Goal: Task Accomplishment & Management: Use online tool/utility

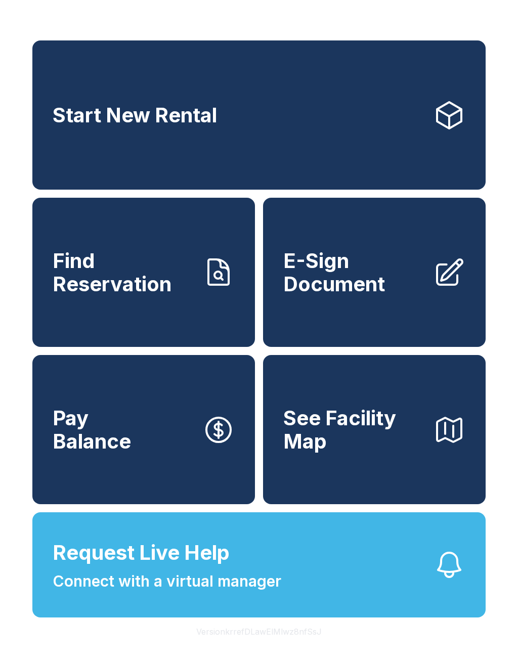
click at [356, 295] on span "E-Sign Document" at bounding box center [354, 272] width 142 height 46
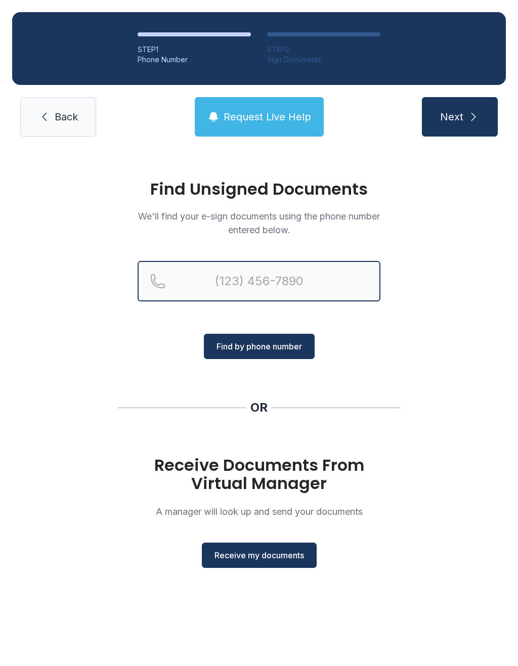
click at [247, 287] on input "Reservation phone number" at bounding box center [259, 281] width 243 height 40
type input "[PHONE_NUMBER]"
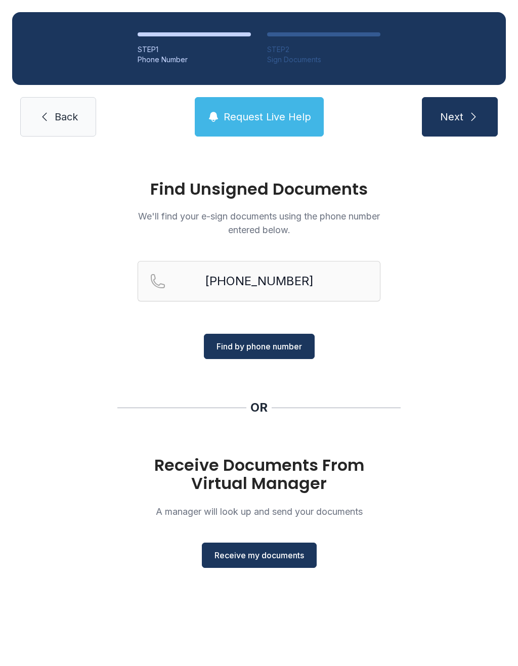
click at [253, 351] on span "Find by phone number" at bounding box center [258, 346] width 85 height 12
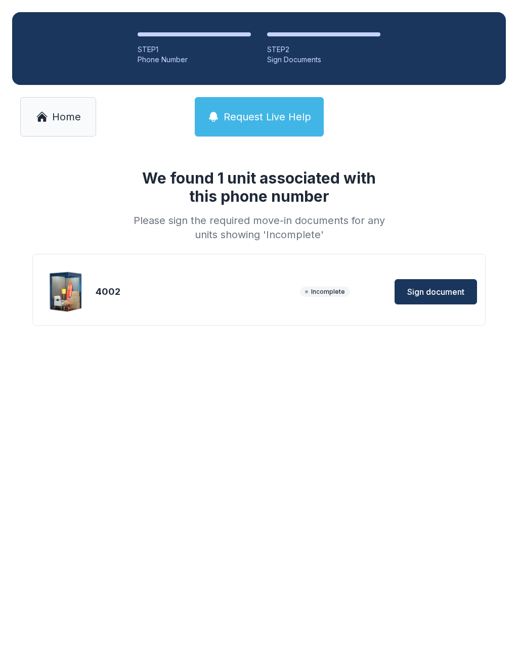
click at [438, 303] on button "Sign document" at bounding box center [435, 291] width 82 height 25
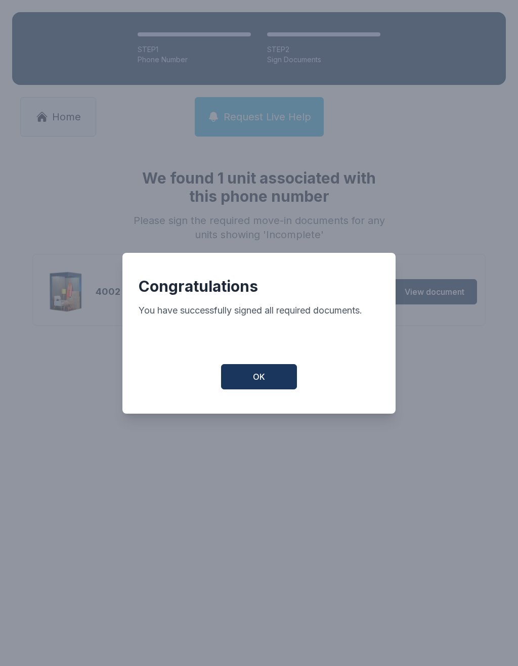
click at [272, 382] on button "OK" at bounding box center [259, 376] width 76 height 25
